Goal: Task Accomplishment & Management: Complete application form

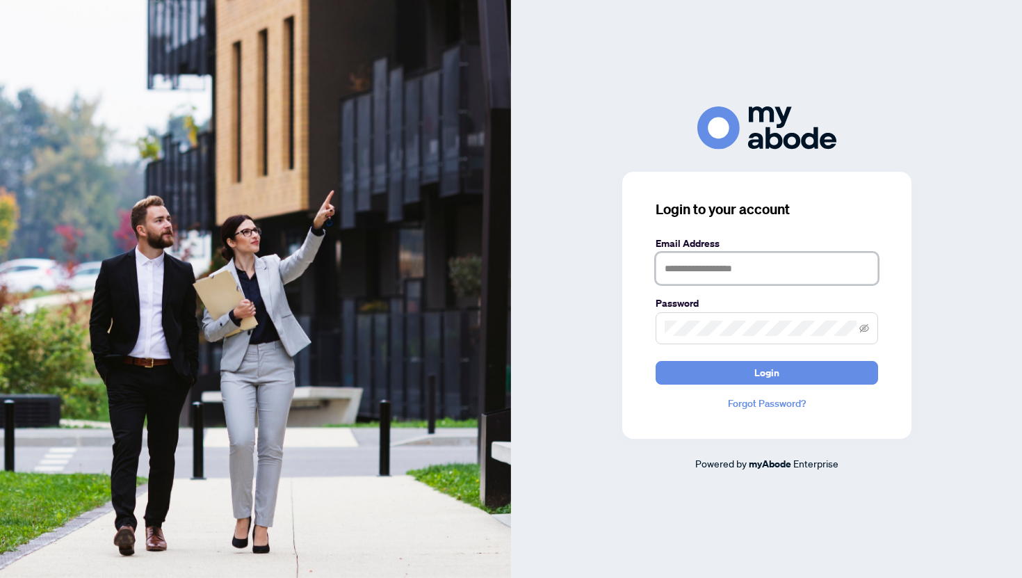
click at [774, 277] on input "text" at bounding box center [766, 268] width 222 height 32
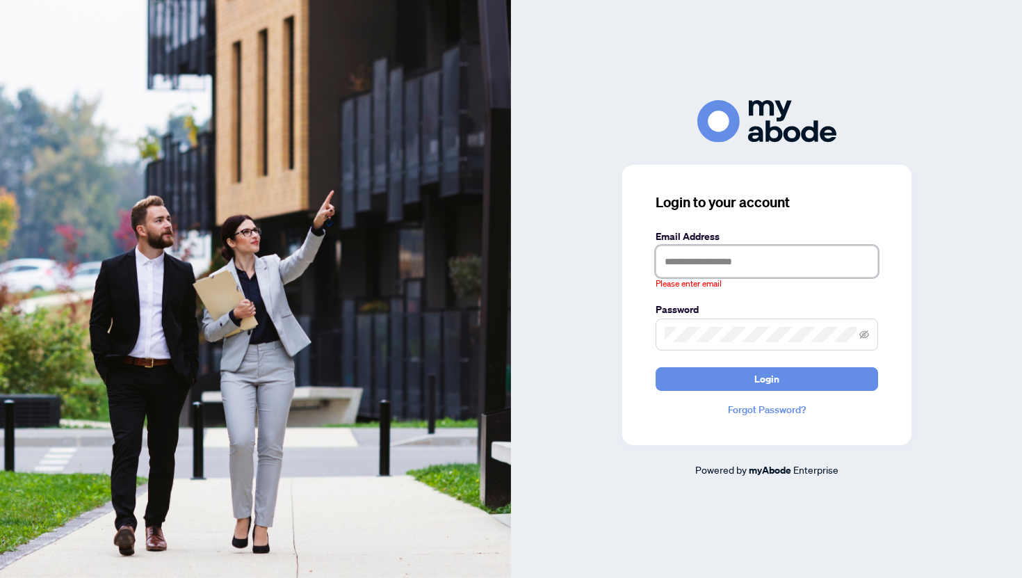
type input "**********"
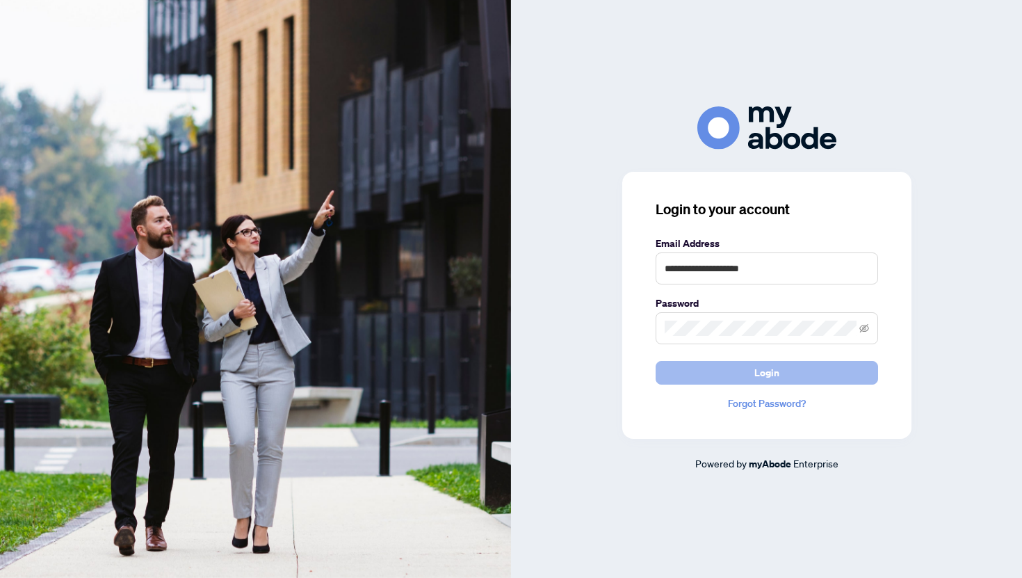
click at [751, 375] on button "Login" at bounding box center [766, 373] width 222 height 24
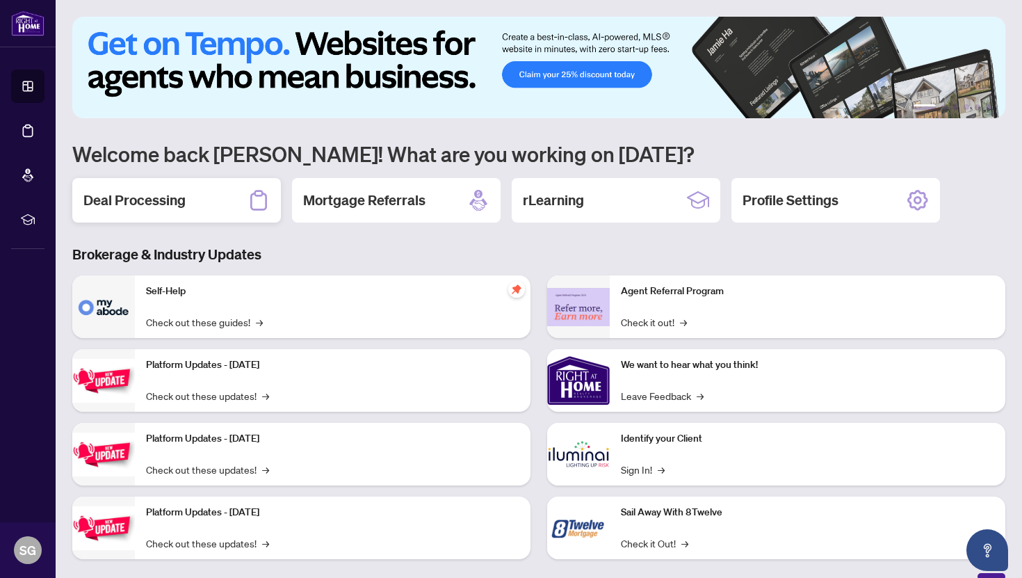
click at [227, 200] on div "Deal Processing" at bounding box center [176, 200] width 209 height 44
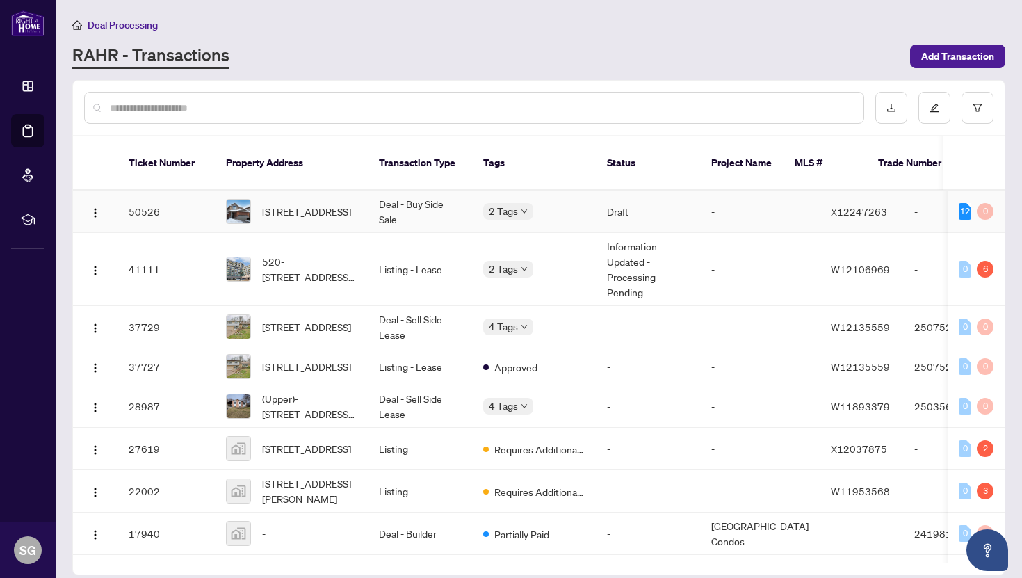
click at [335, 204] on span "[STREET_ADDRESS]" at bounding box center [306, 211] width 89 height 15
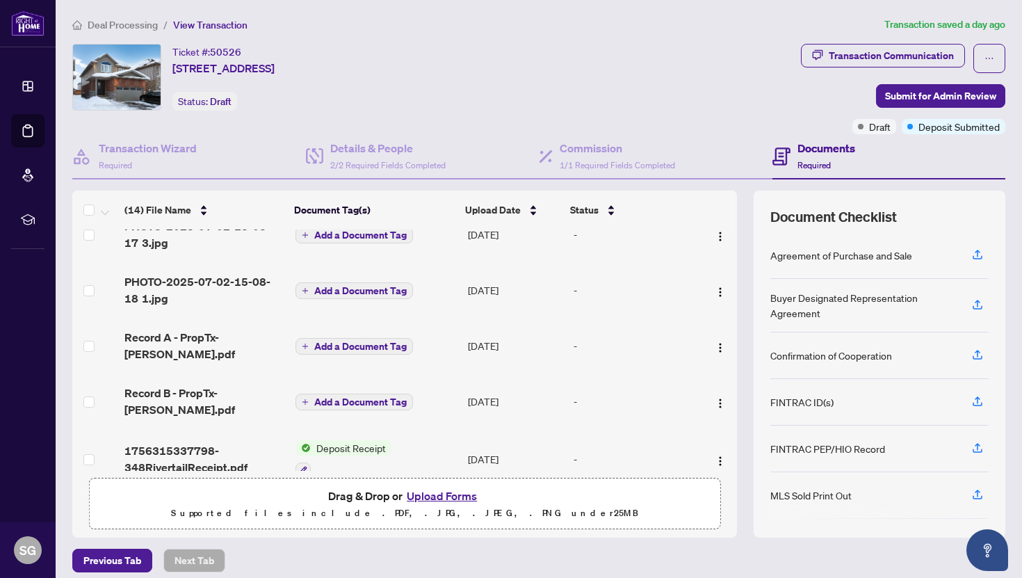
scroll to position [9, 0]
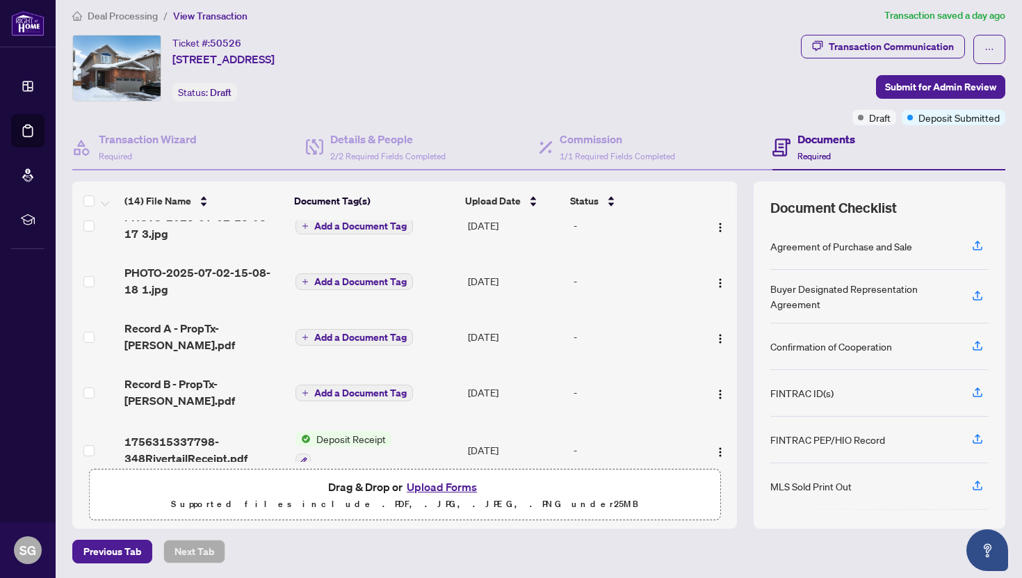
click at [432, 489] on button "Upload Forms" at bounding box center [441, 487] width 79 height 18
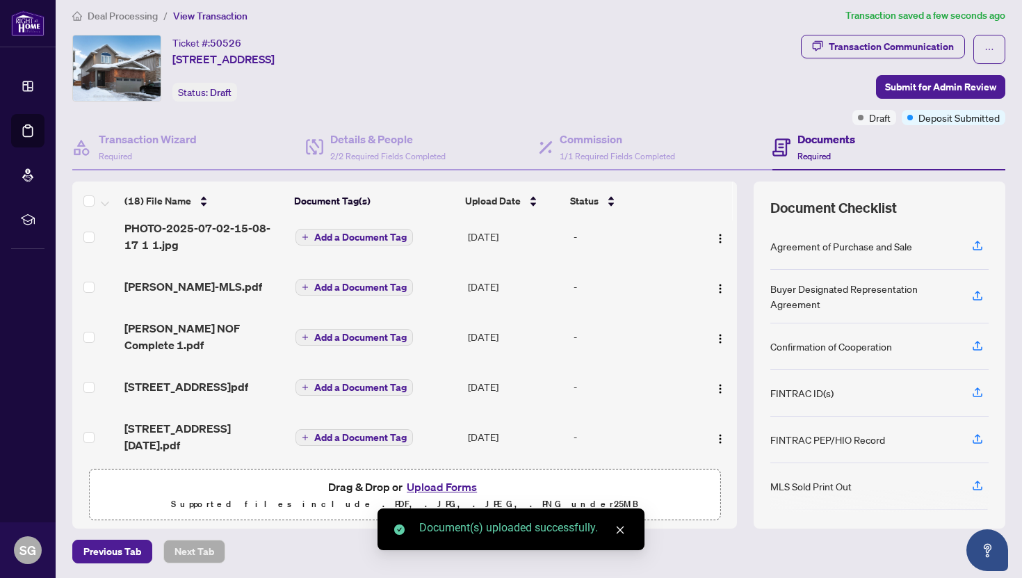
scroll to position [690, 0]
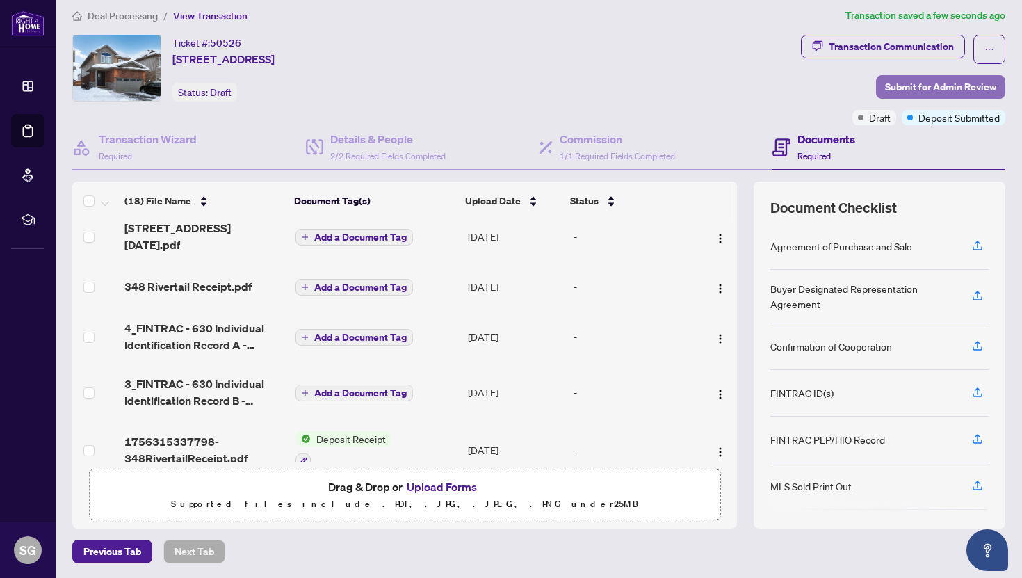
click at [957, 85] on span "Submit for Admin Review" at bounding box center [940, 87] width 111 height 22
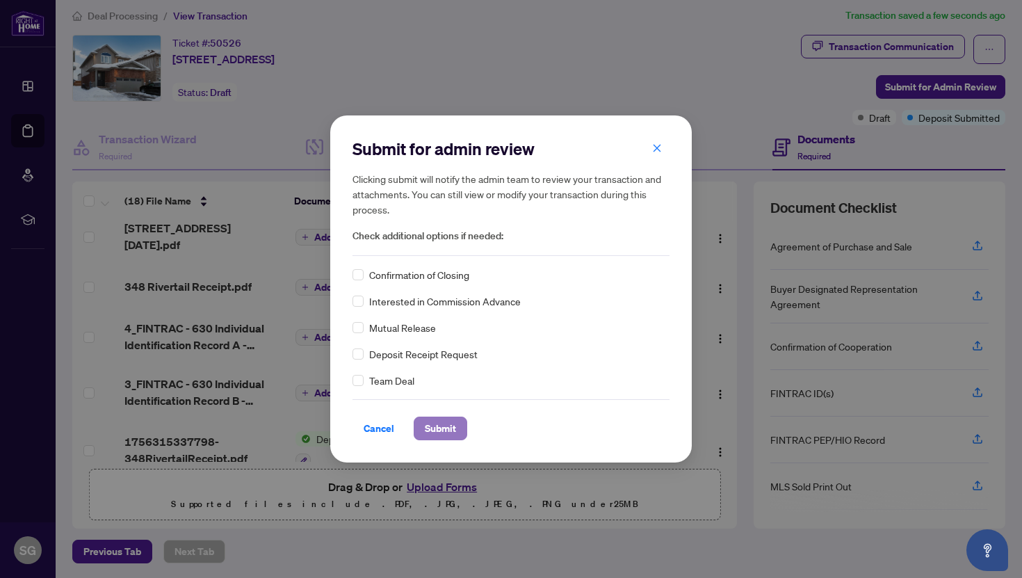
click at [437, 432] on span "Submit" at bounding box center [440, 428] width 31 height 22
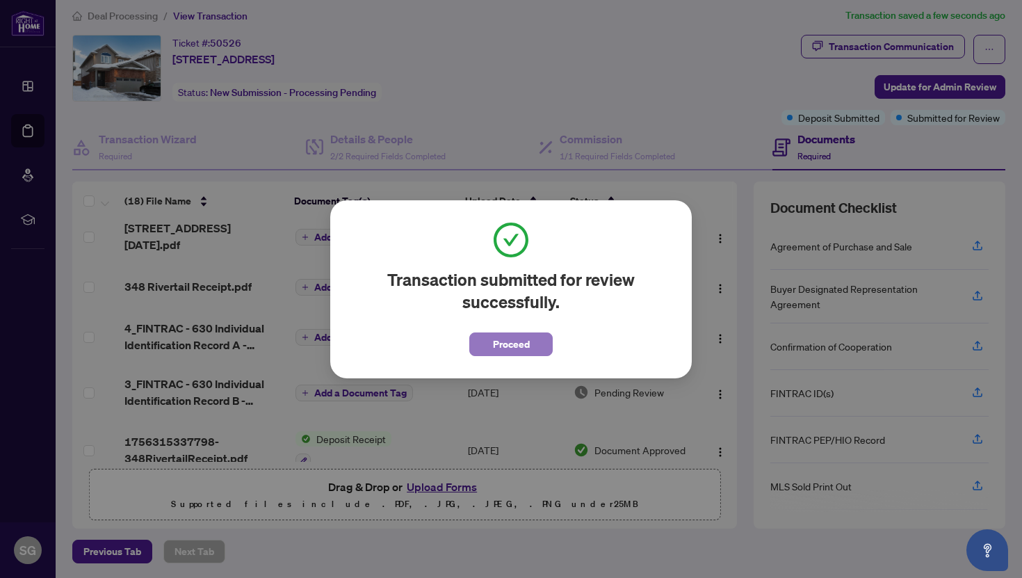
click at [516, 347] on span "Proceed" at bounding box center [511, 344] width 37 height 22
